Goal: Information Seeking & Learning: Learn about a topic

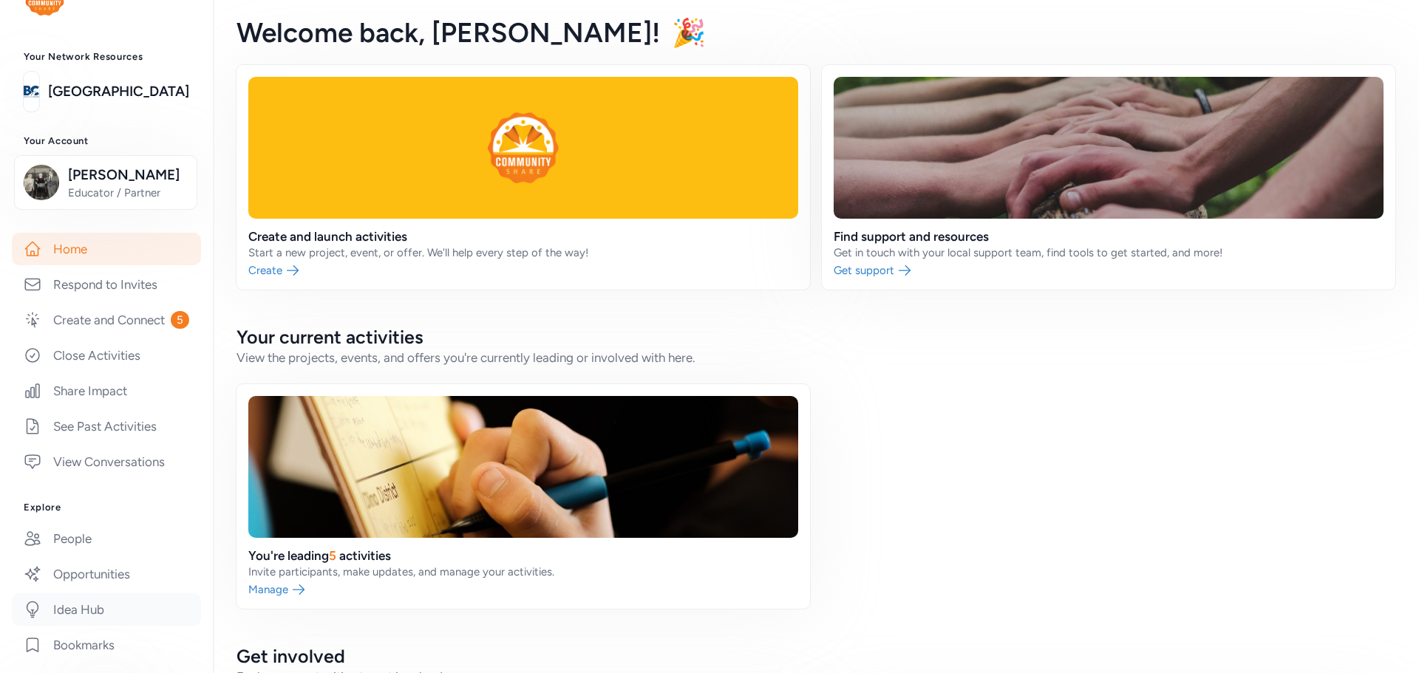
scroll to position [271, 0]
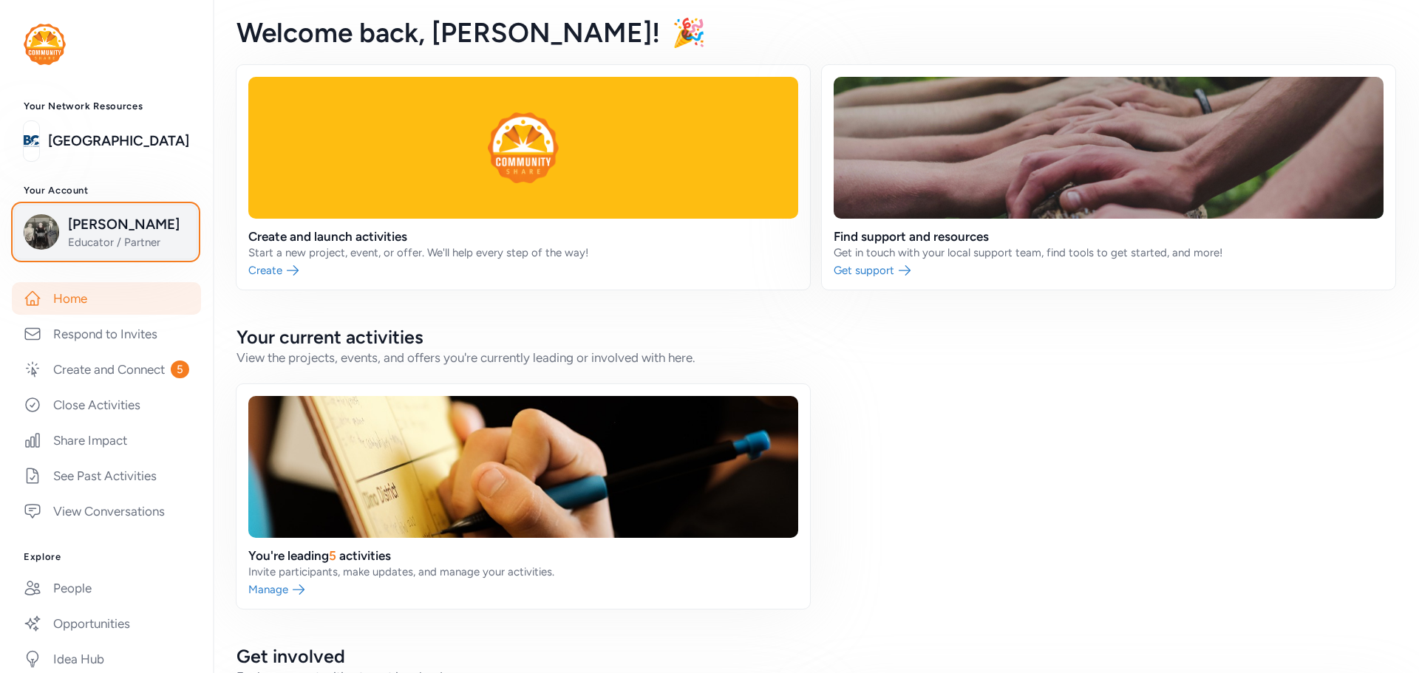
click at [77, 219] on span "[PERSON_NAME]" at bounding box center [128, 224] width 120 height 21
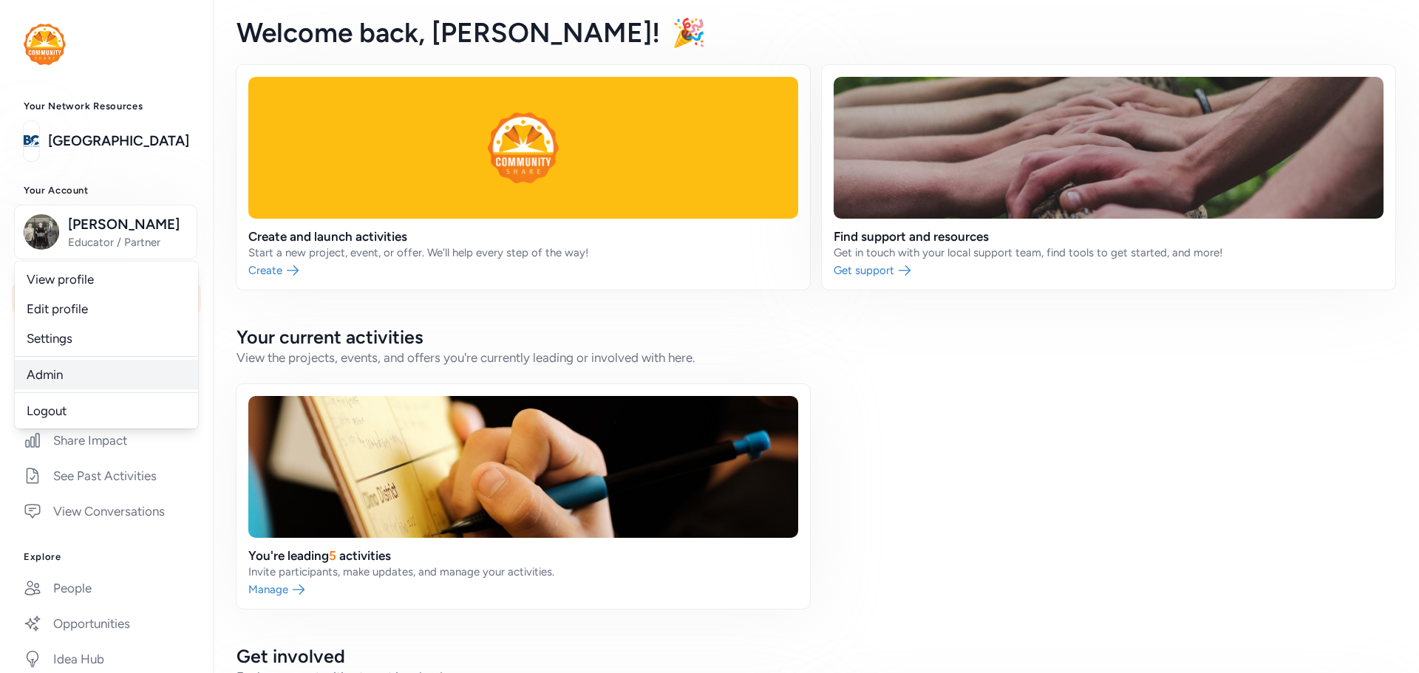
click at [44, 371] on link "Admin" at bounding box center [106, 375] width 183 height 30
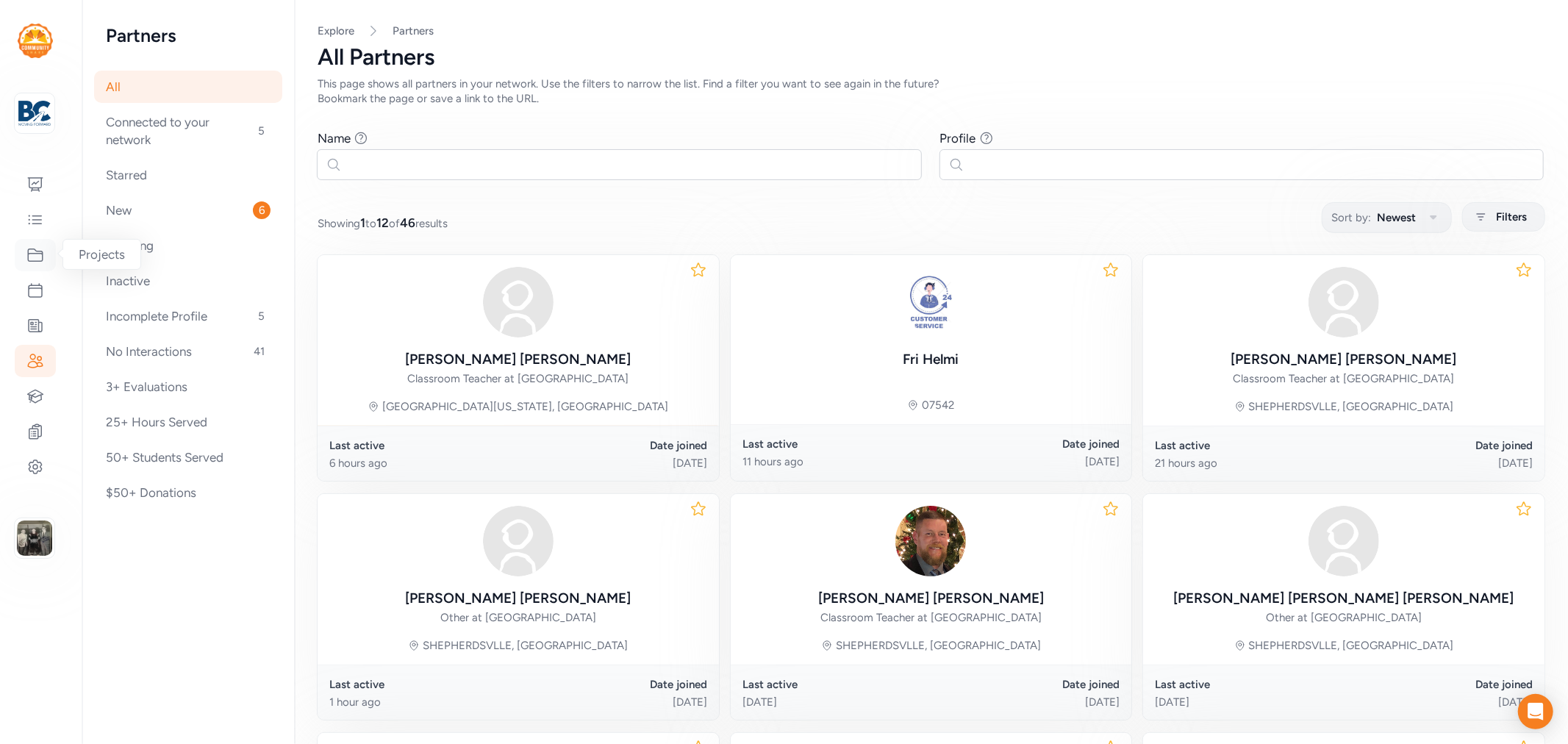
click at [38, 263] on icon at bounding box center [36, 256] width 18 height 18
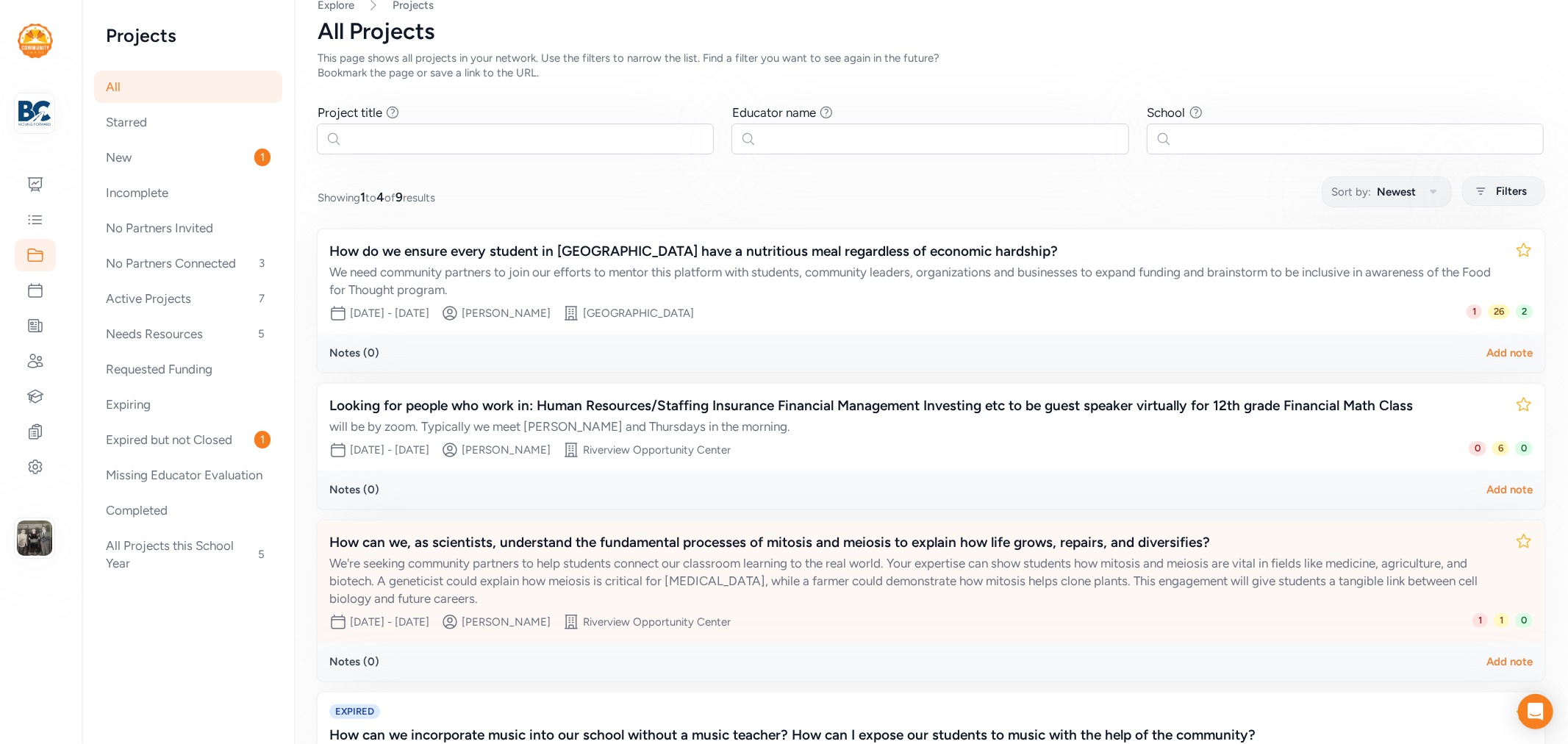
scroll to position [107, 0]
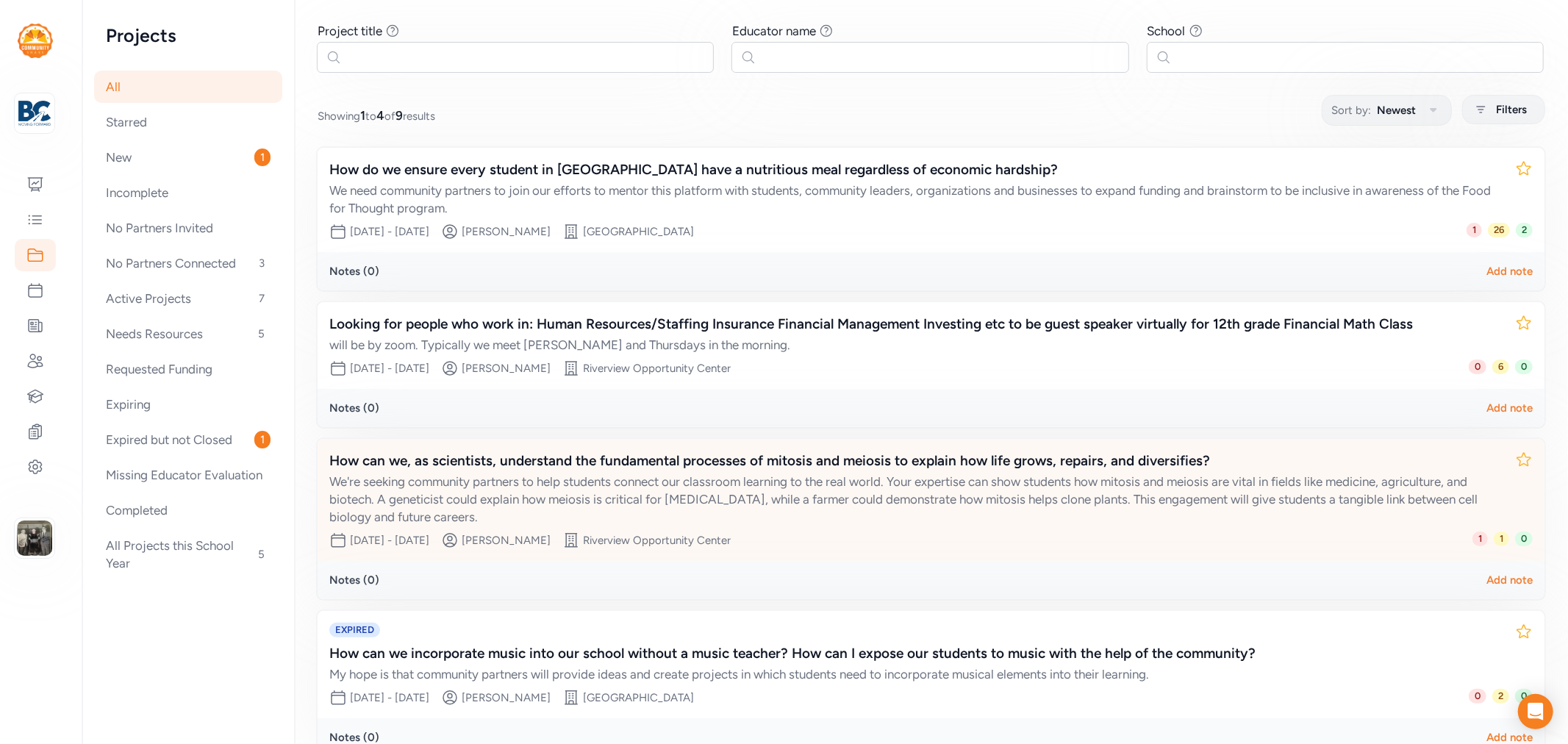
click at [662, 455] on div "How can we, as scientists, understand the fundamental processes of mitosis and …" at bounding box center [916, 461] width 1174 height 21
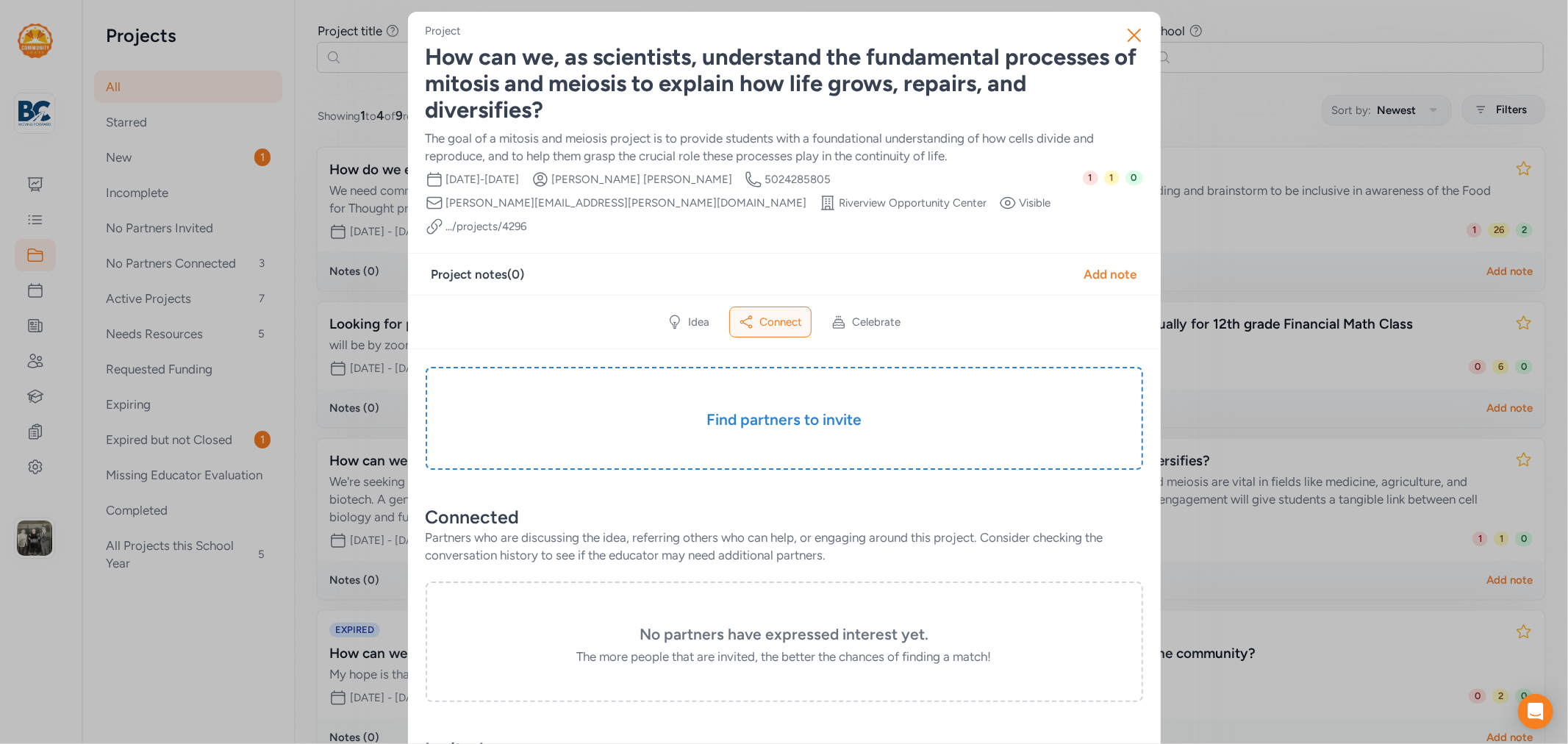
click at [650, 69] on div "How can we, as scientists, understand the fundamental processes of mitosis and …" at bounding box center [784, 84] width 717 height 80
click at [701, 314] on span "Idea" at bounding box center [698, 321] width 21 height 15
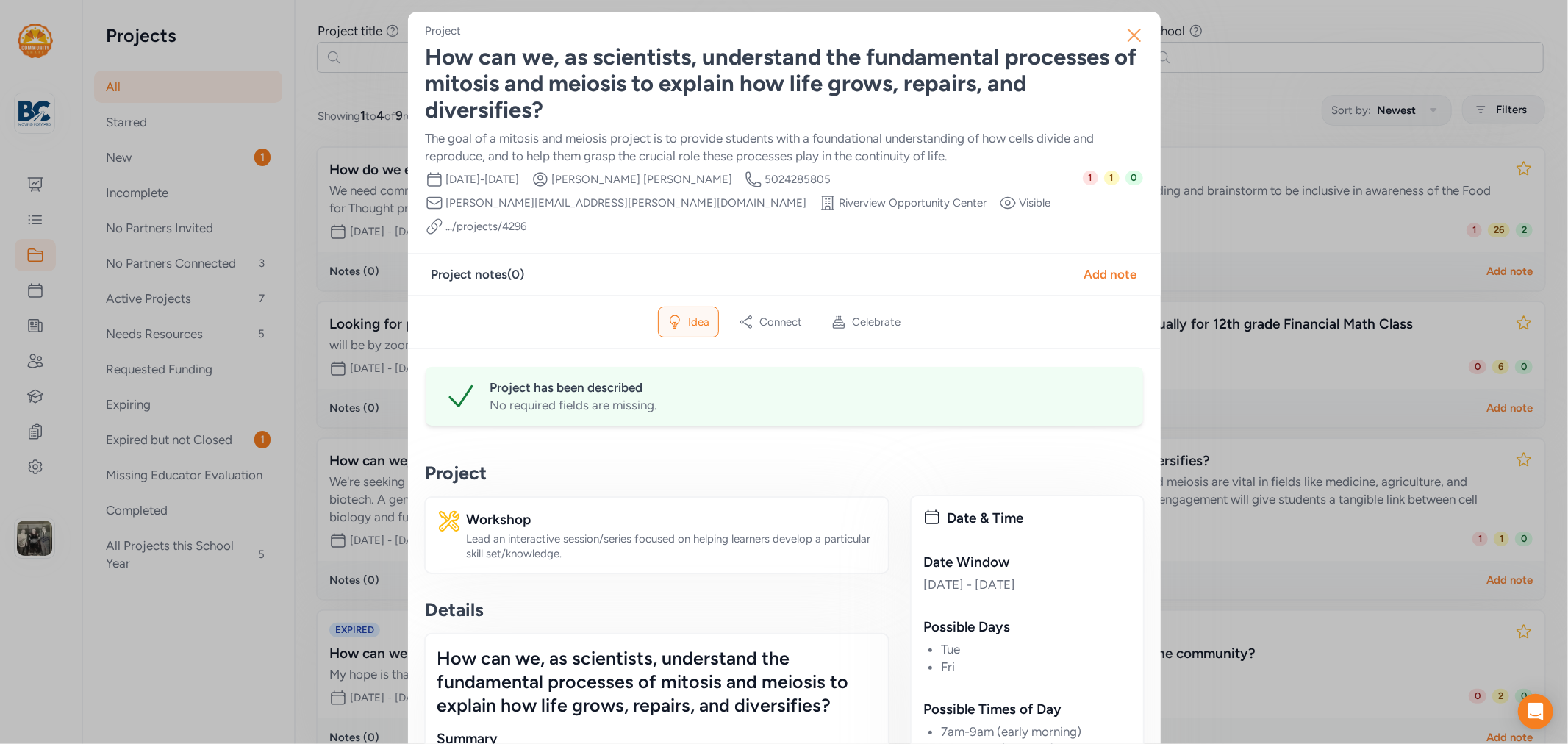
click at [1130, 40] on icon "button" at bounding box center [1134, 36] width 24 height 24
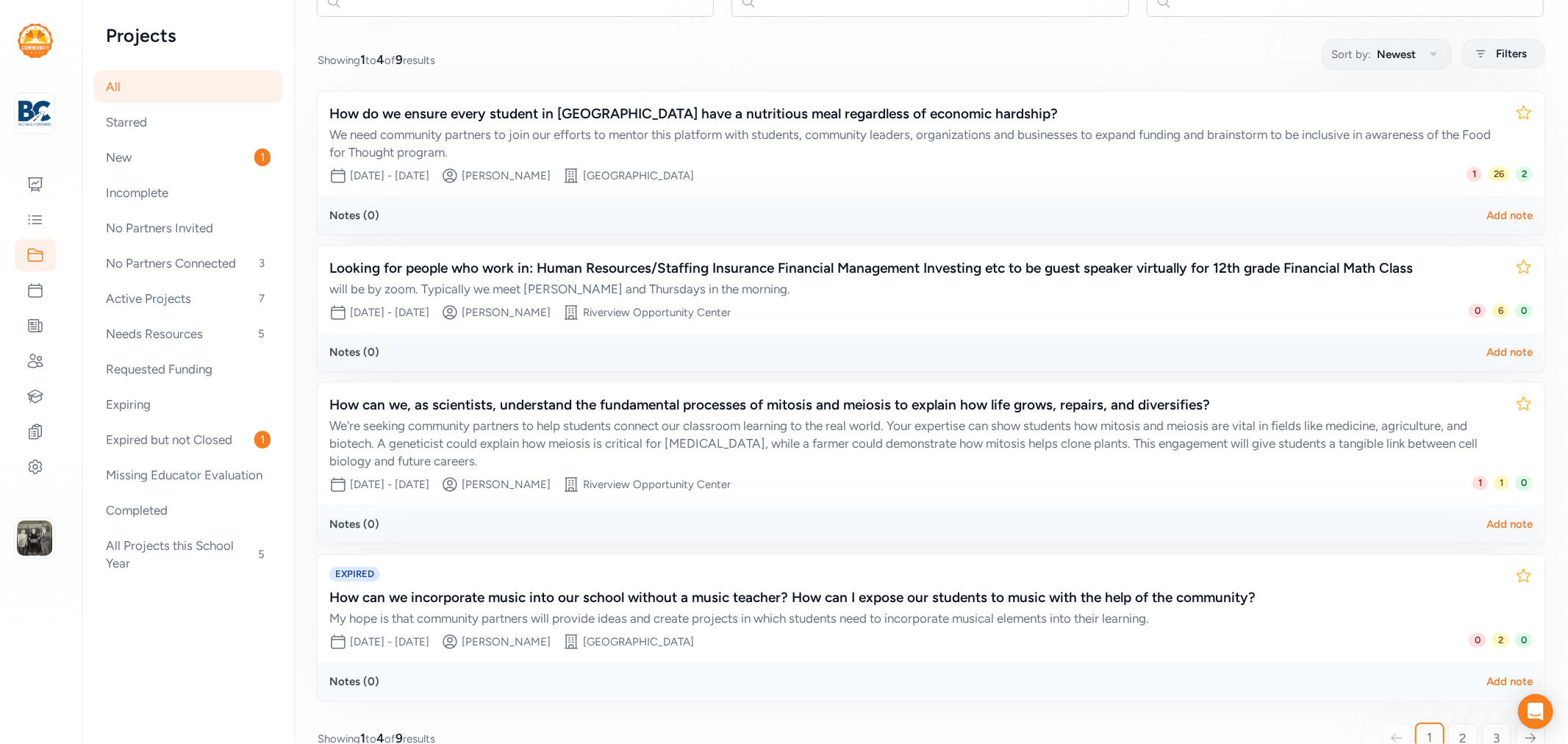
scroll to position [189, 0]
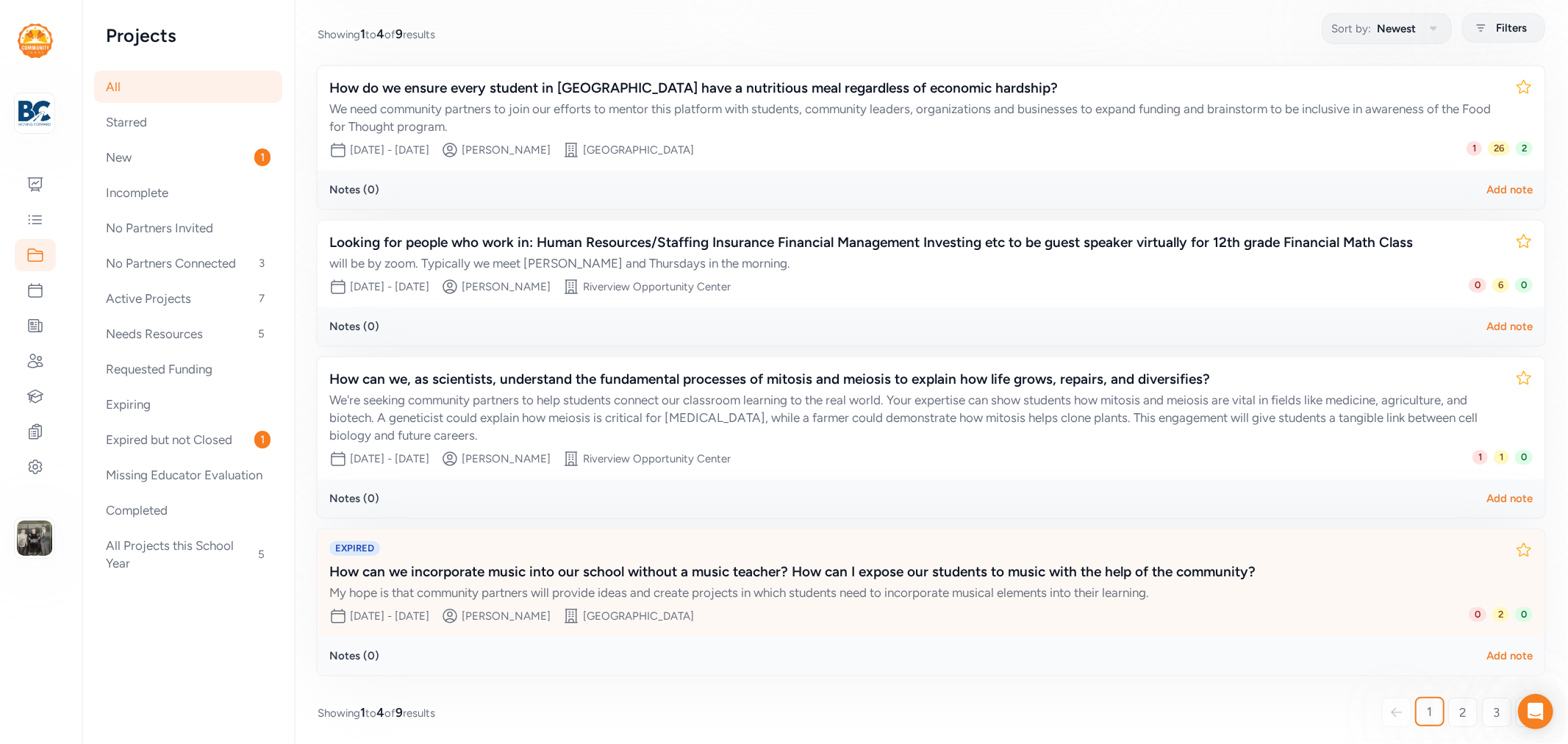
click at [847, 564] on div "How can we incorporate music into our school without a music teacher? How can I…" at bounding box center [916, 572] width 1174 height 21
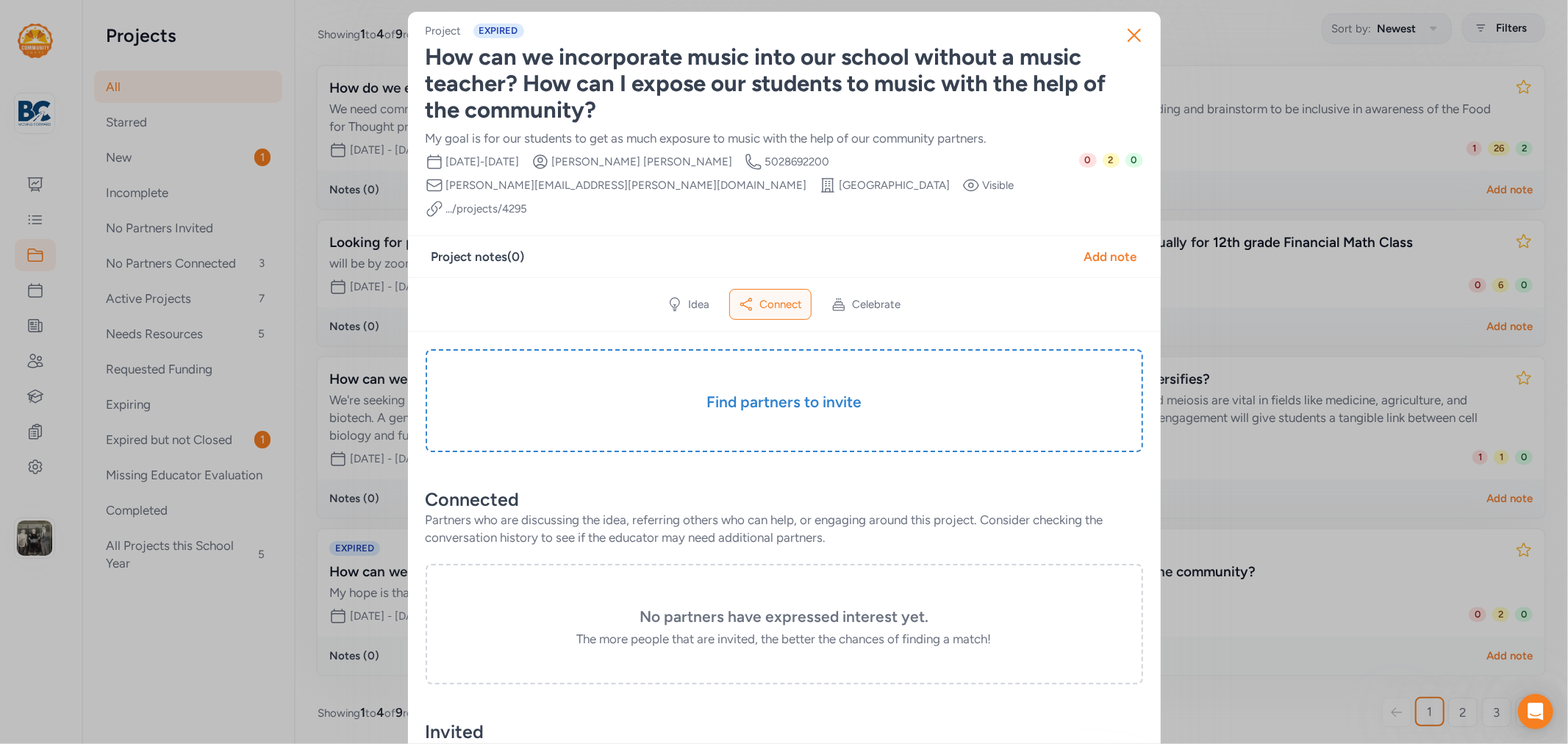
click at [575, 86] on div "How can we incorporate music into our school without a music teacher? How can I…" at bounding box center [784, 84] width 717 height 80
click at [574, 140] on div "My goal is for our students to get as much exposure to music with the help of o…" at bounding box center [784, 138] width 717 height 18
click at [675, 297] on icon at bounding box center [675, 304] width 15 height 15
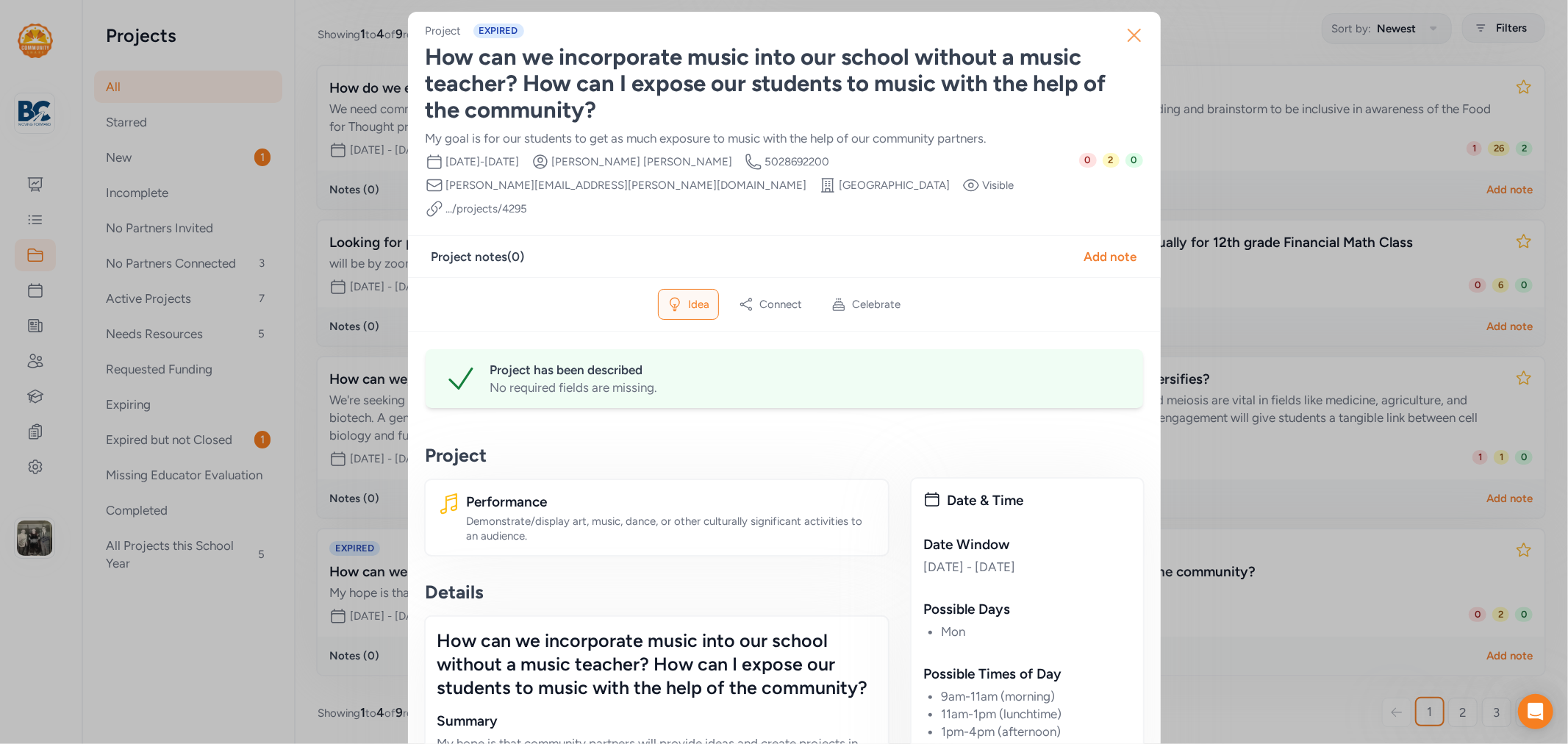
click at [1128, 37] on icon "button" at bounding box center [1134, 36] width 12 height 12
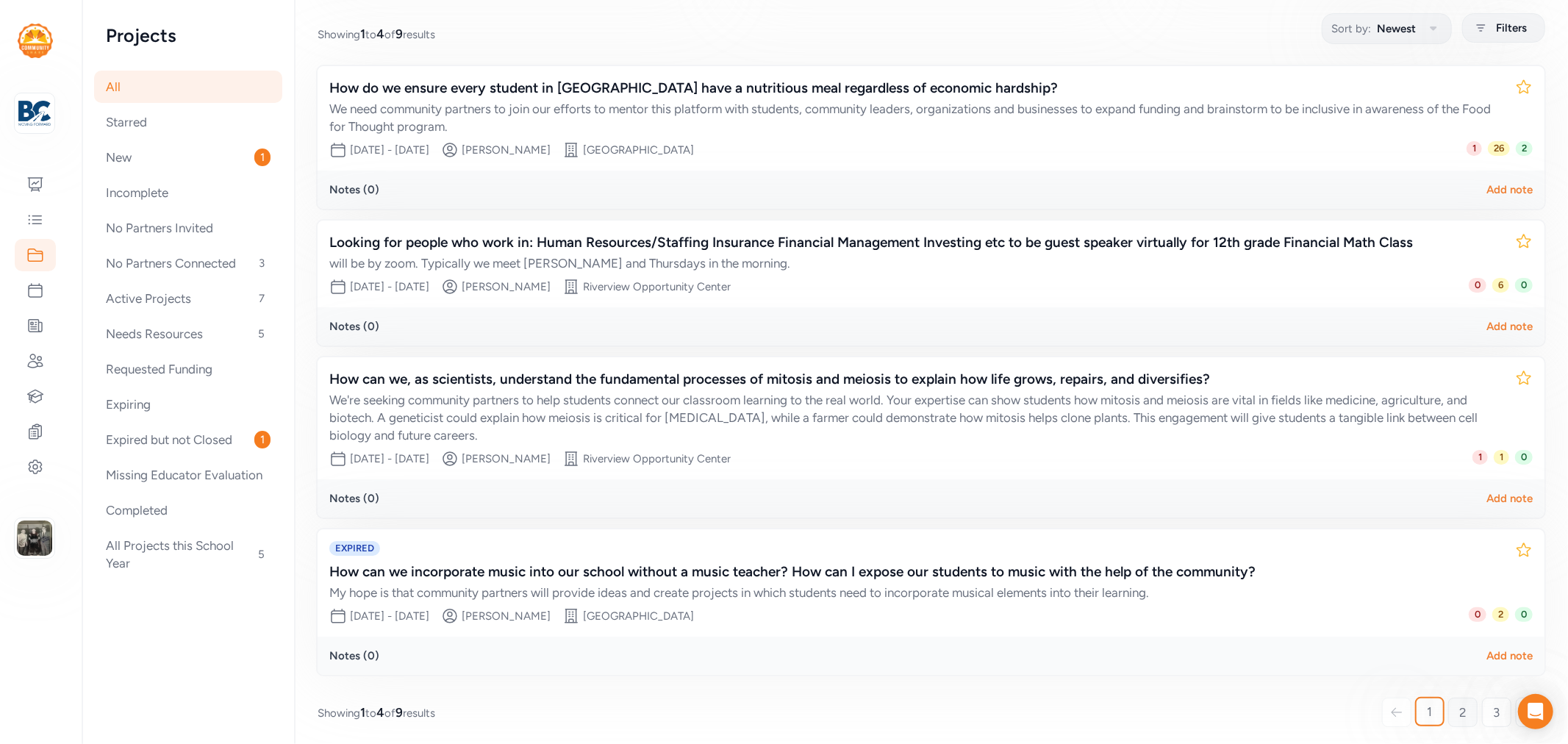
click at [1460, 707] on span "2" at bounding box center [1463, 712] width 7 height 18
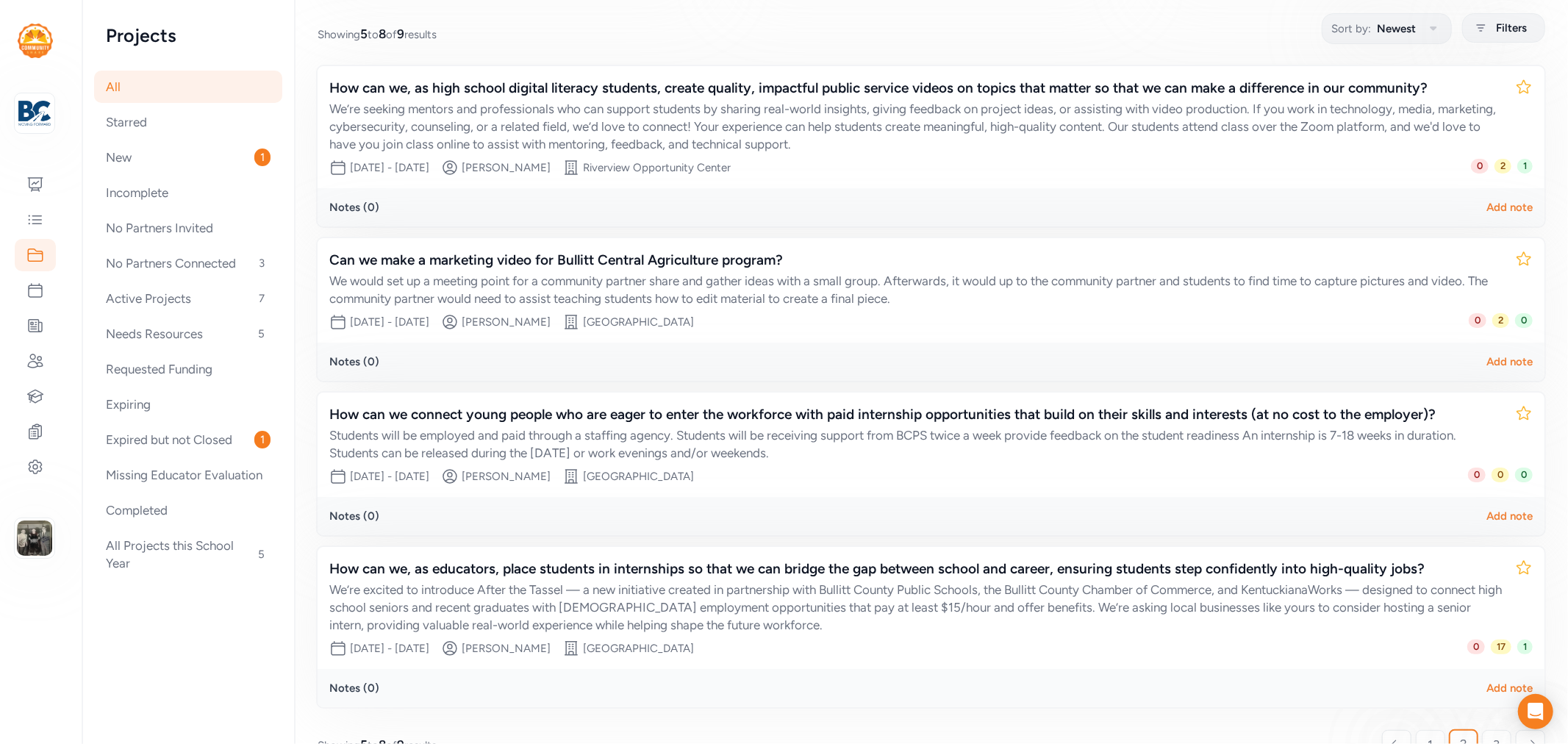
scroll to position [221, 0]
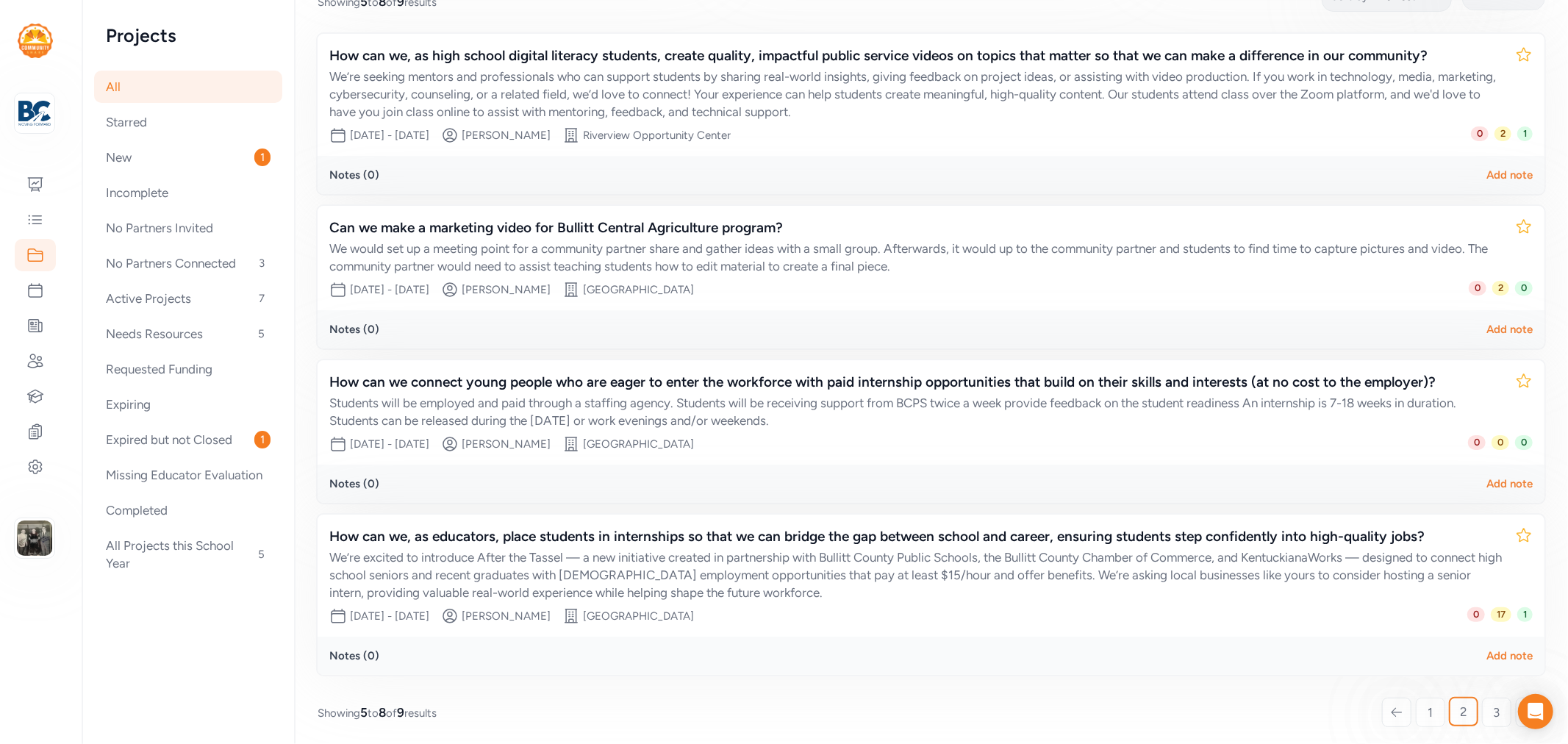
click at [1482, 709] on link "3" at bounding box center [1497, 712] width 30 height 30
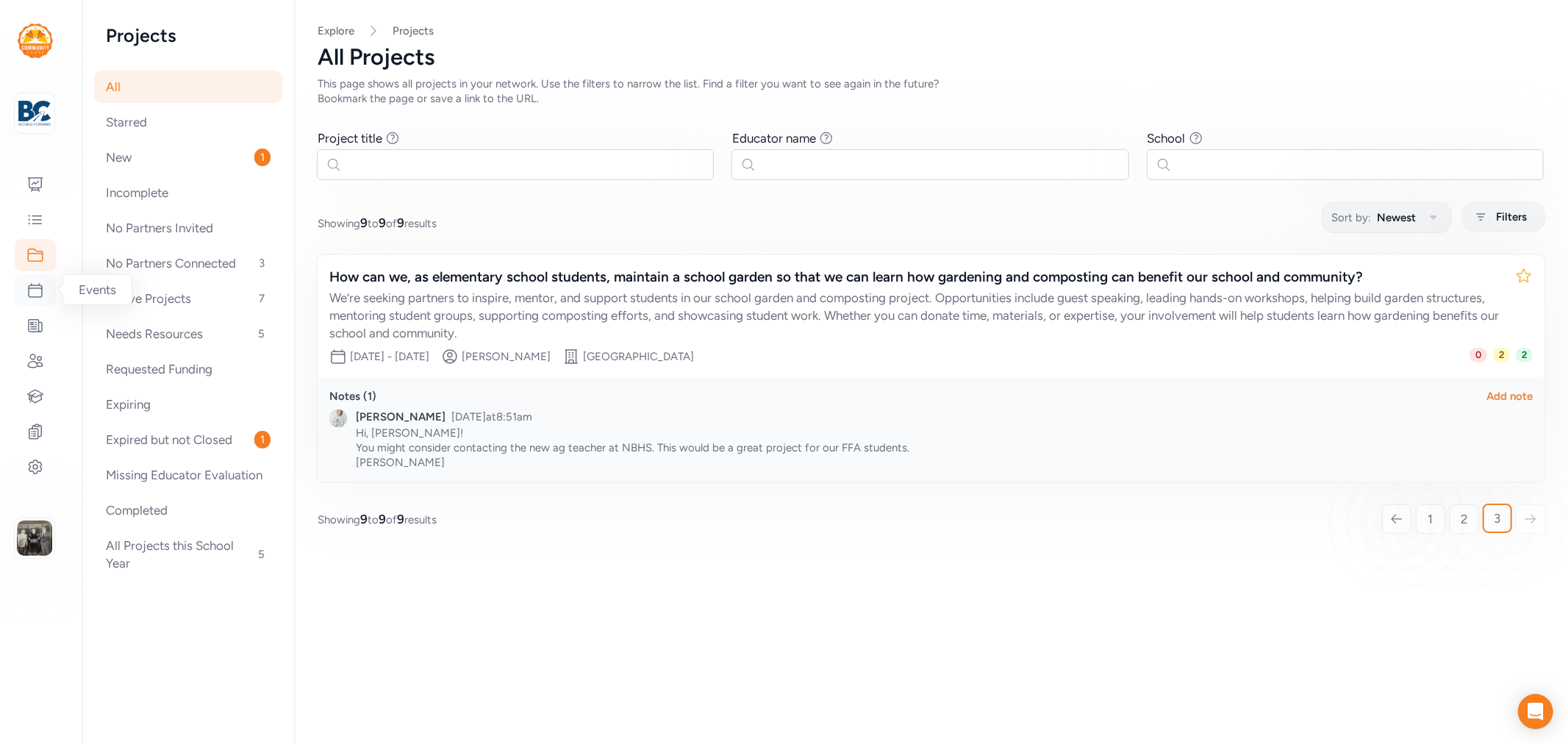
click at [47, 291] on div at bounding box center [35, 290] width 41 height 33
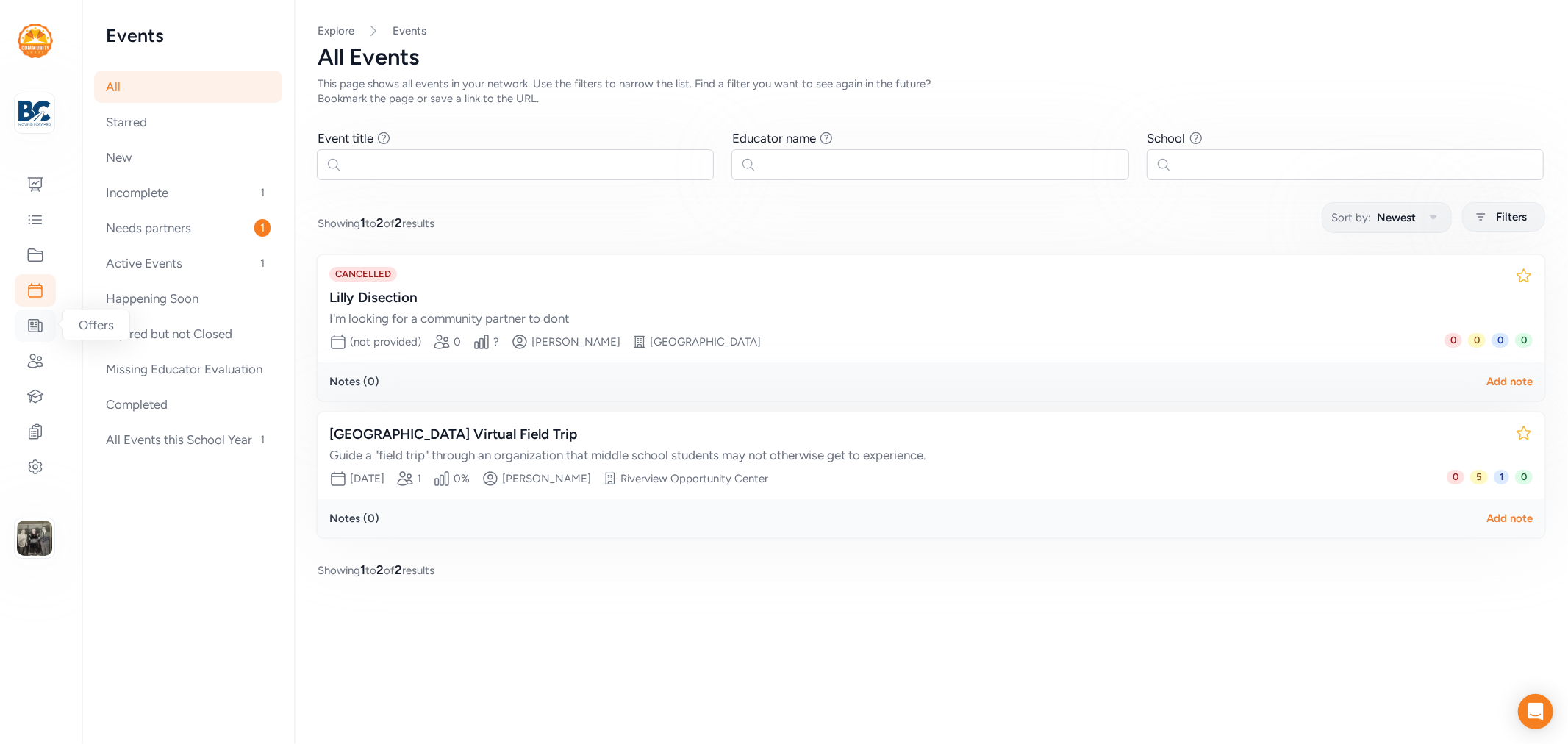
click at [38, 321] on icon at bounding box center [36, 325] width 18 height 18
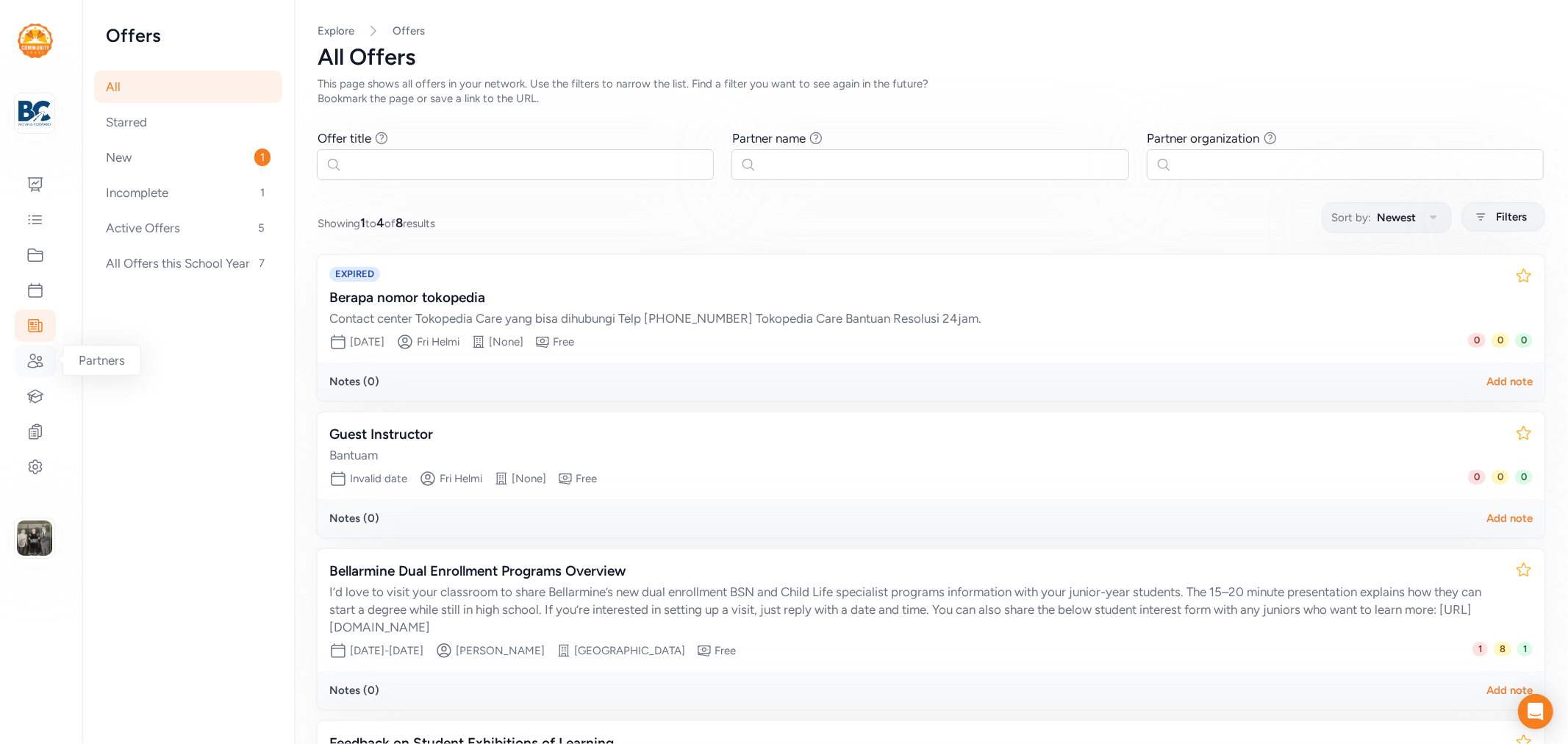
click at [47, 358] on div at bounding box center [35, 361] width 41 height 33
